Goal: Navigation & Orientation: Find specific page/section

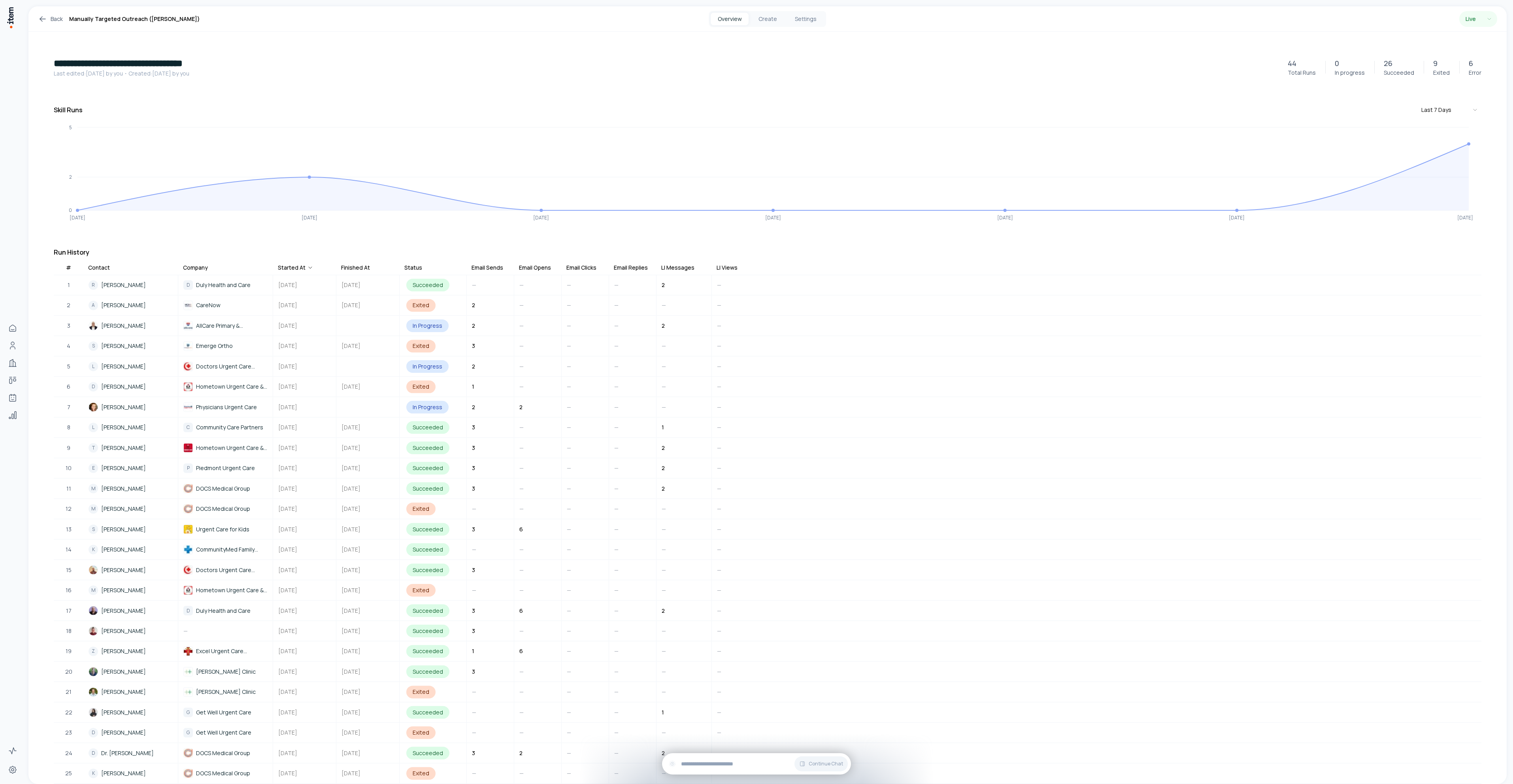
click at [38, 18] on icon at bounding box center [43, 19] width 10 height 10
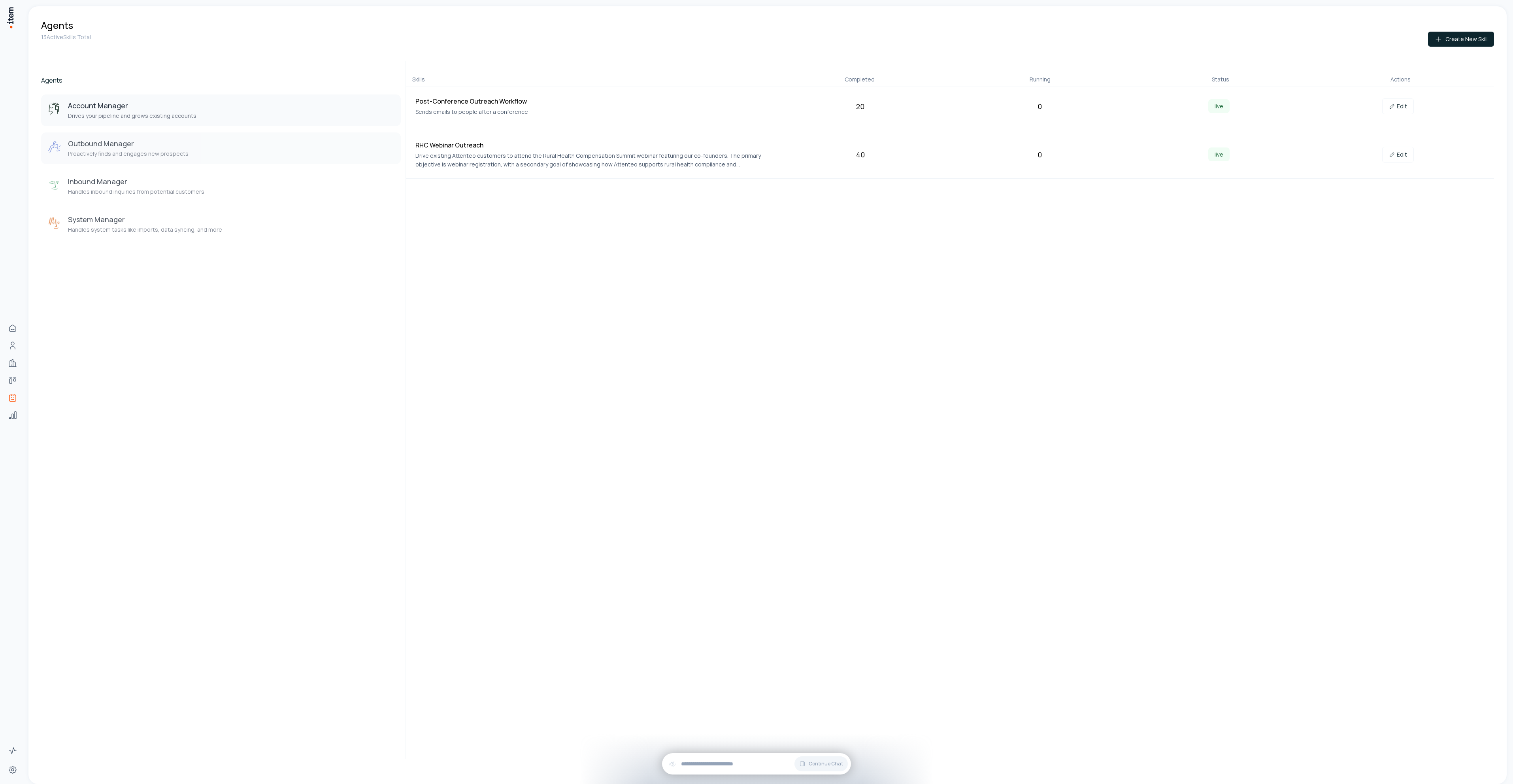
click at [116, 146] on h3 "Outbound Manager" at bounding box center [128, 143] width 120 height 10
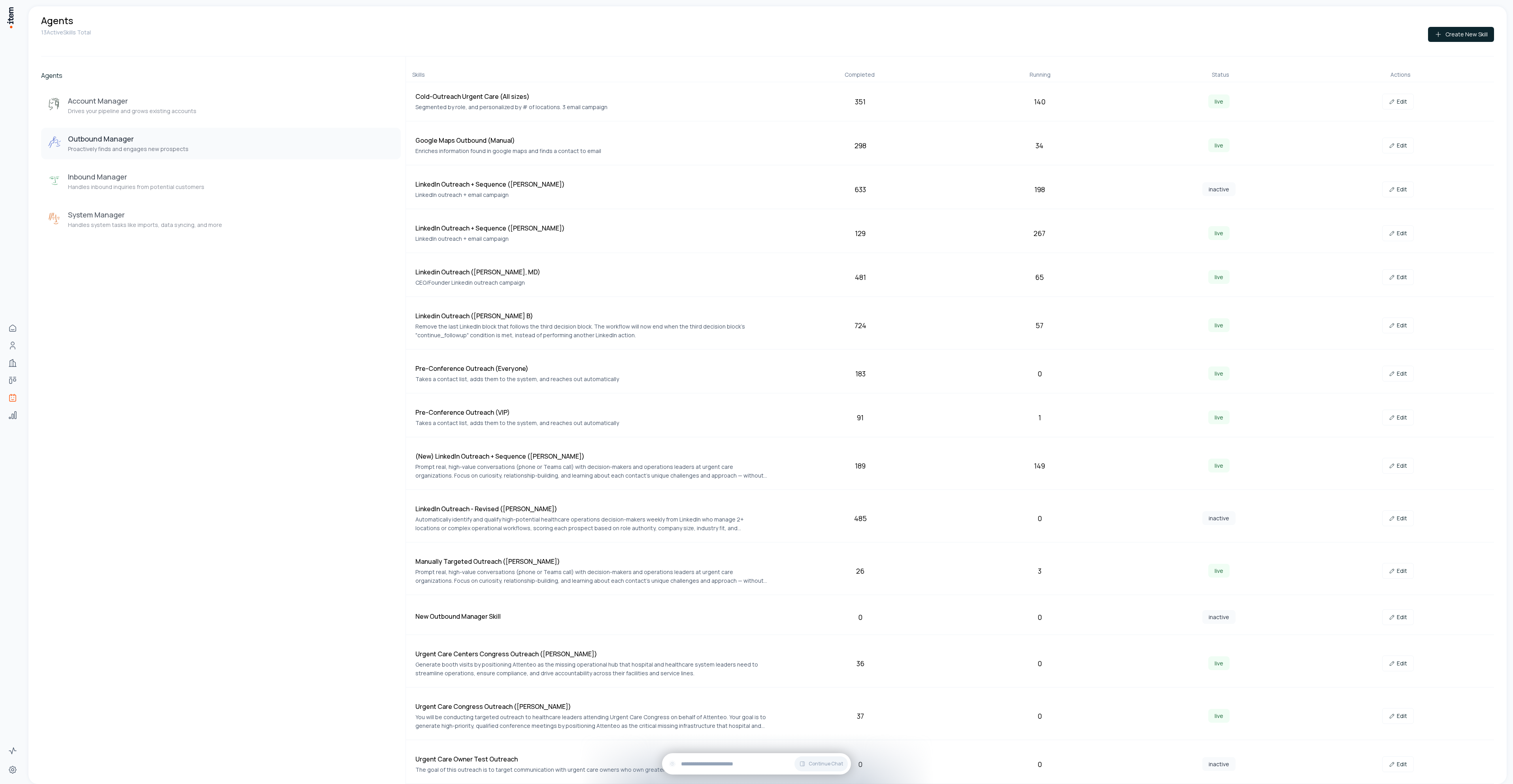
scroll to position [8, 0]
click at [1389, 465] on icon at bounding box center [1392, 465] width 6 height 6
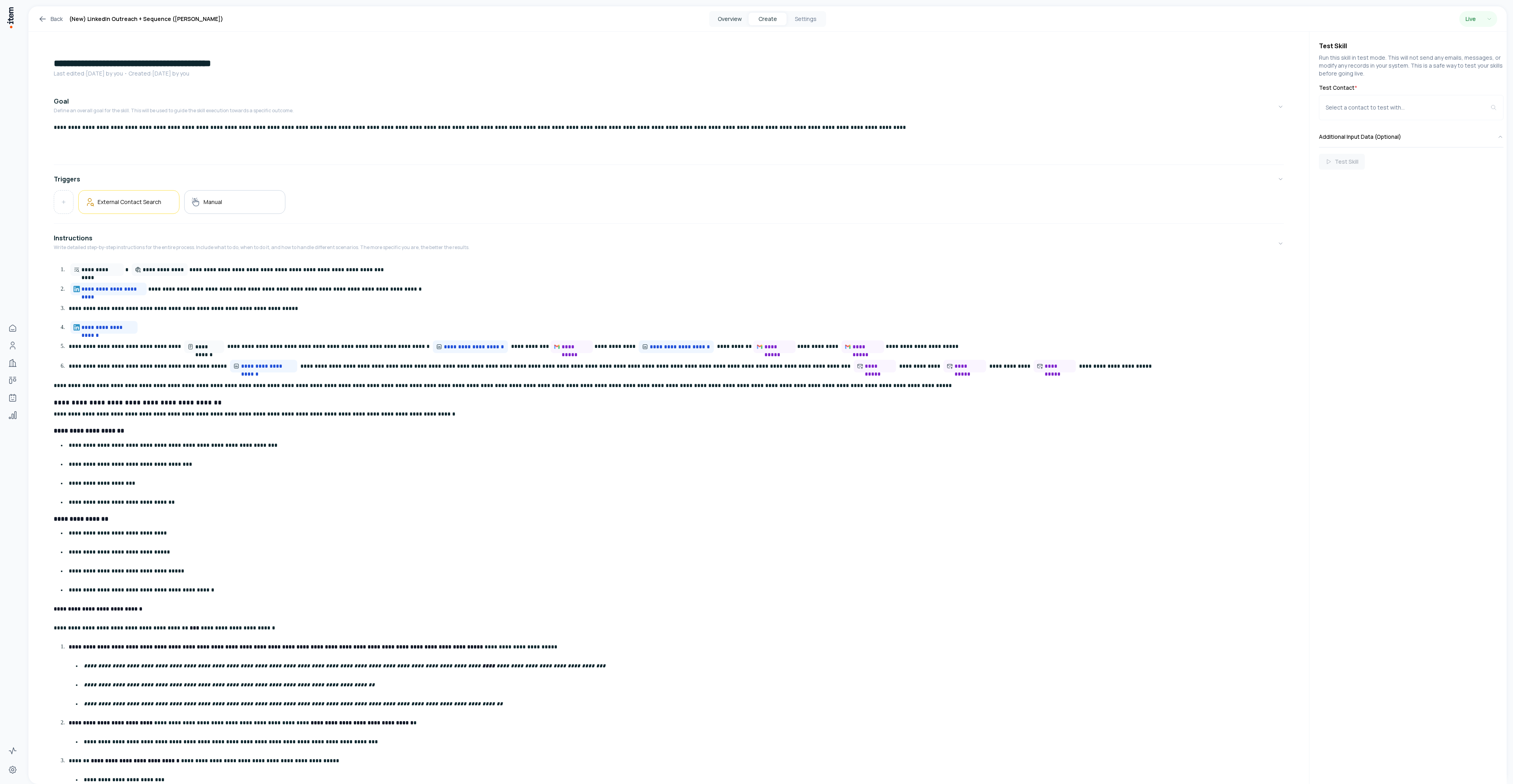
click at [731, 20] on button "Overview" at bounding box center [730, 19] width 38 height 13
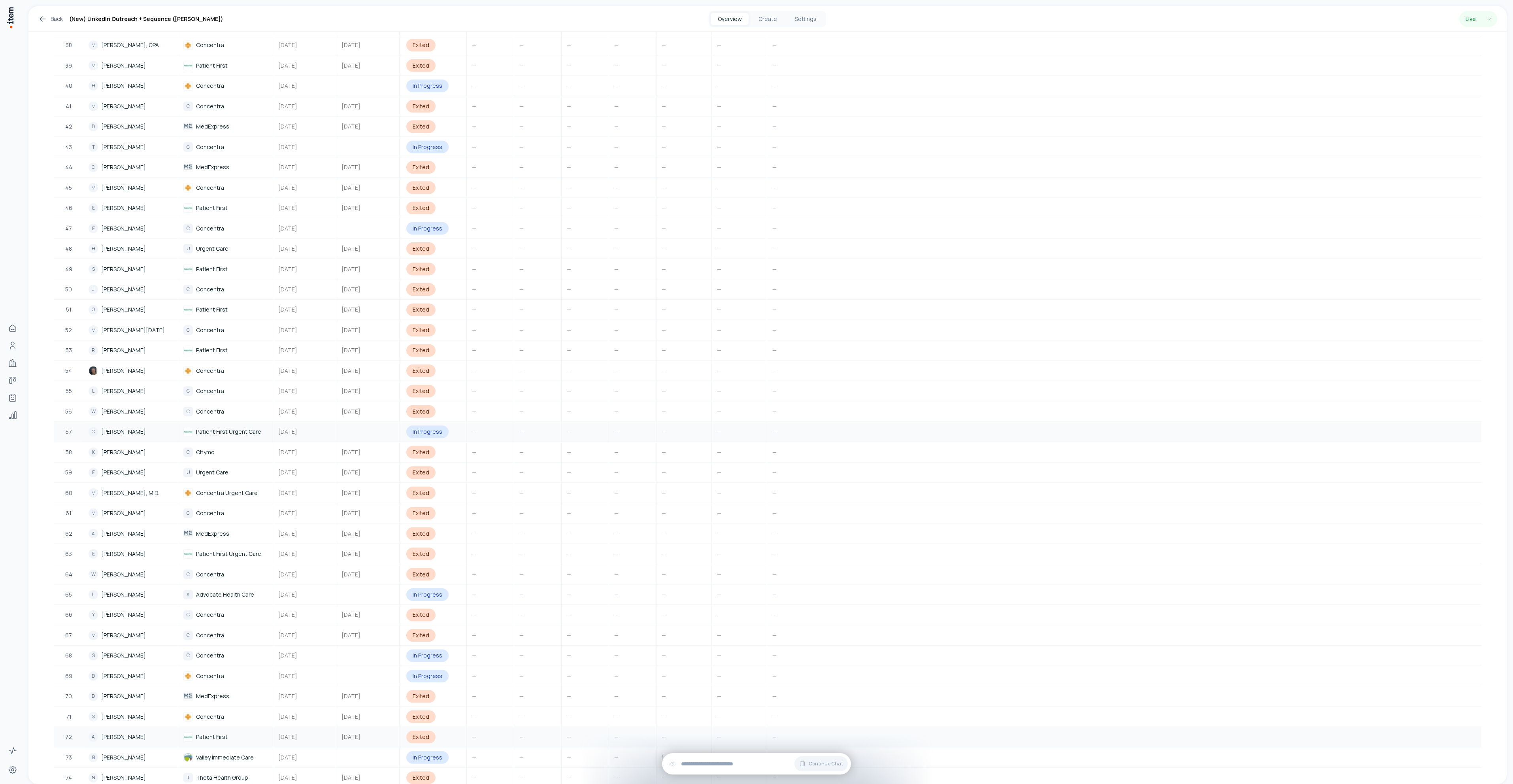
scroll to position [1127, 0]
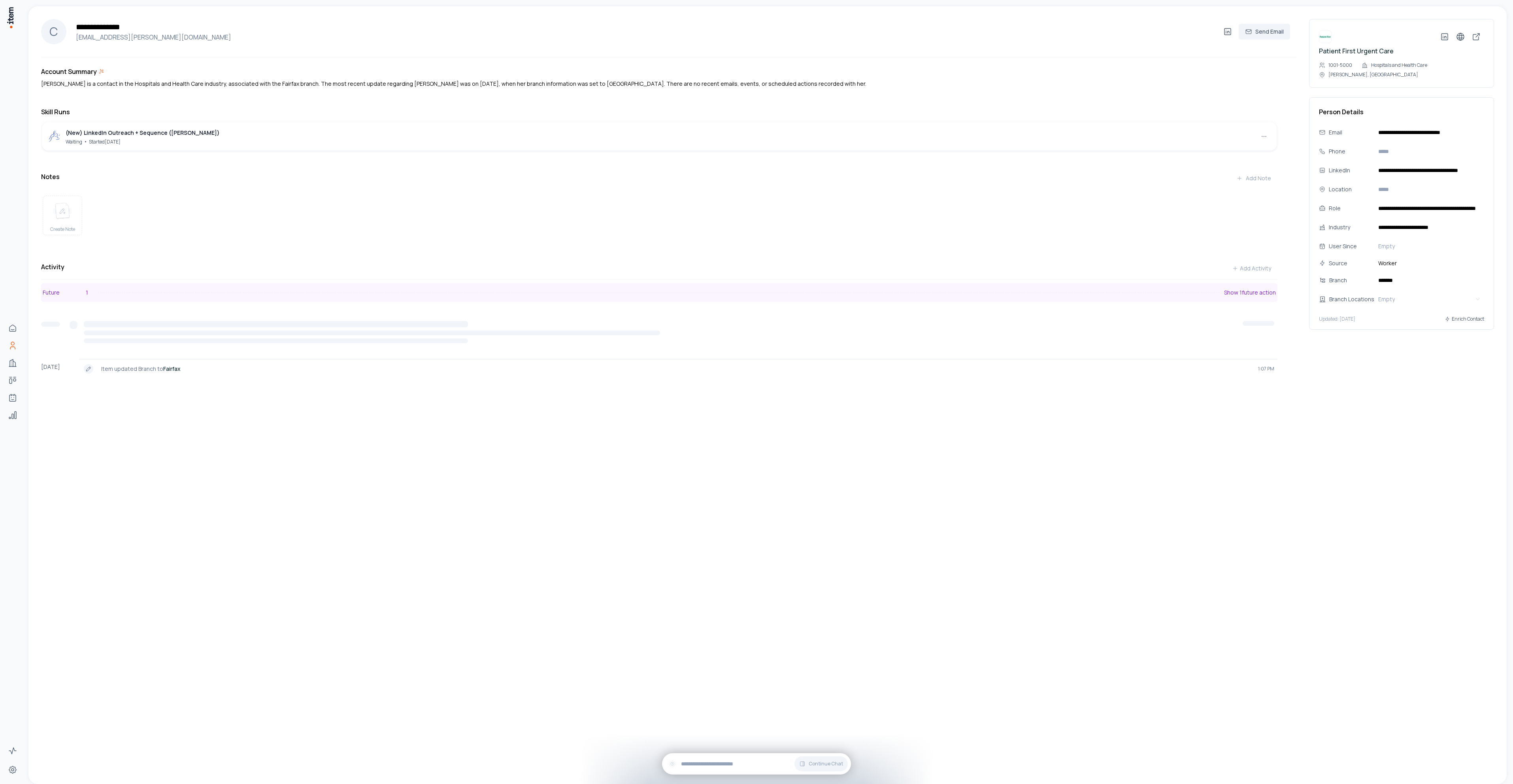
click at [143, 302] on button "Future 1 Show 1 future action" at bounding box center [659, 292] width 1237 height 19
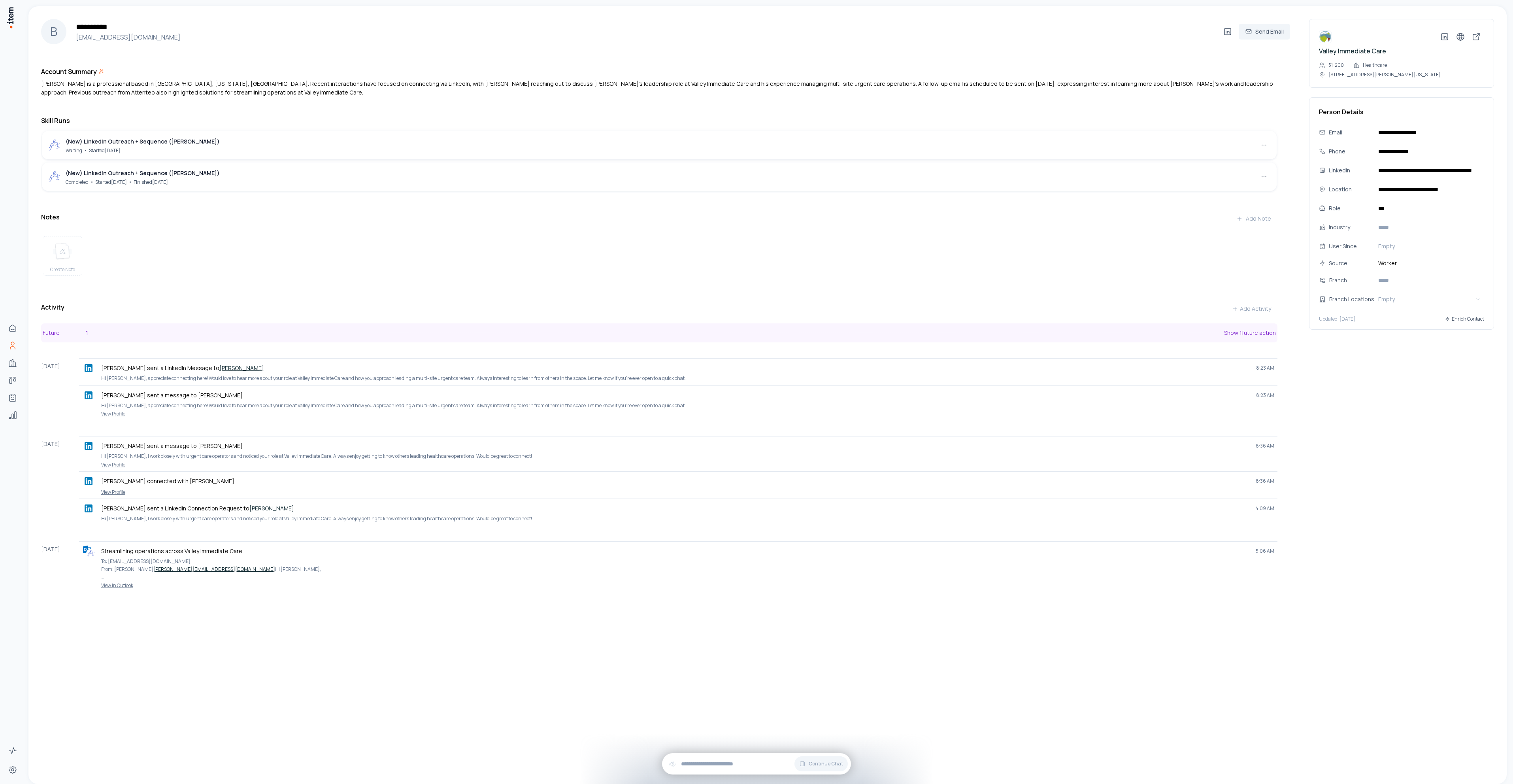
click at [136, 343] on button "Future 1 Show 1 future action" at bounding box center [659, 332] width 1237 height 19
